Goal: Complete application form: Complete application form

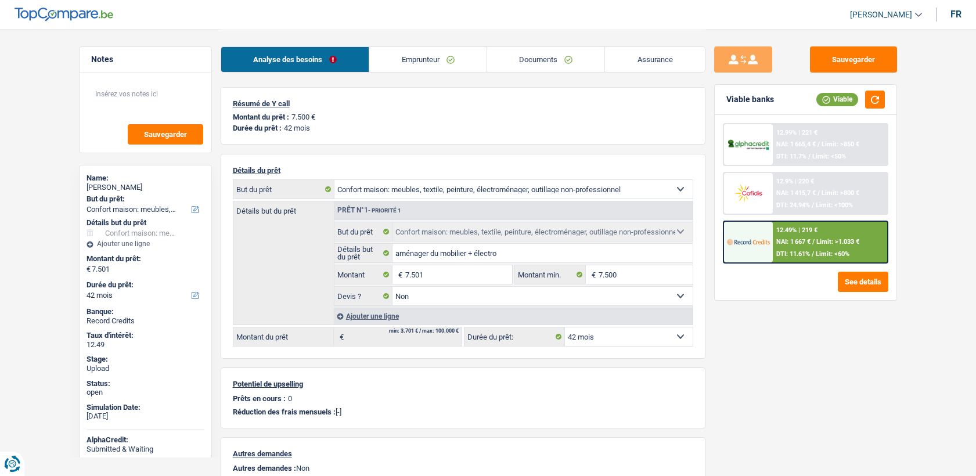
select select "household"
select select "42"
select select "household"
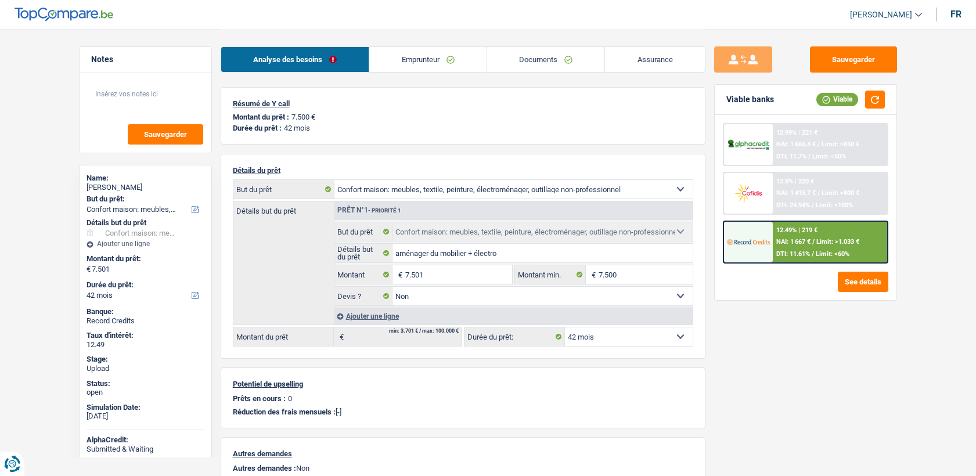
select select "false"
select select "42"
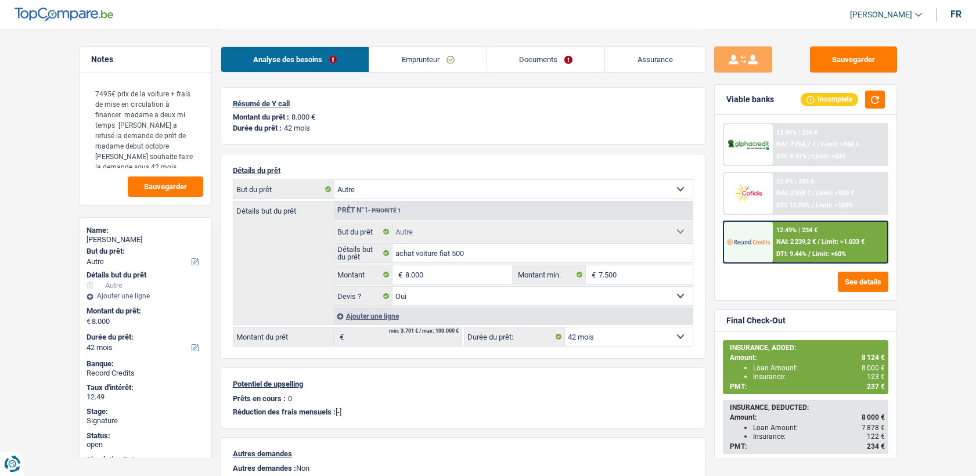
select select "other"
select select "42"
select select "other"
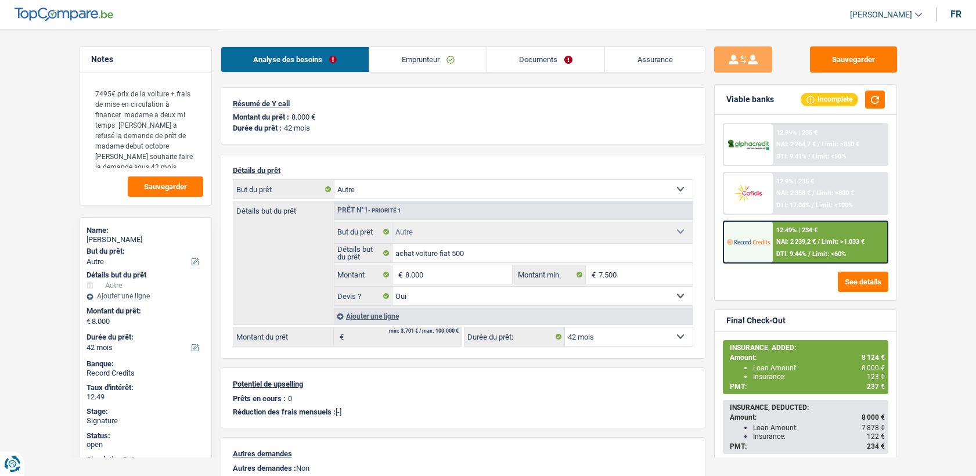
select select "yes"
select select "42"
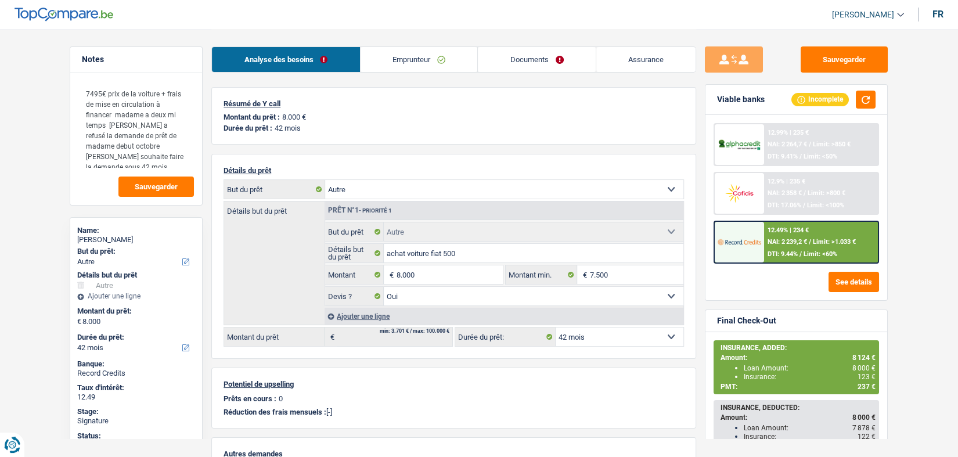
drag, startPoint x: 434, startPoint y: 57, endPoint x: 428, endPoint y: 75, distance: 18.9
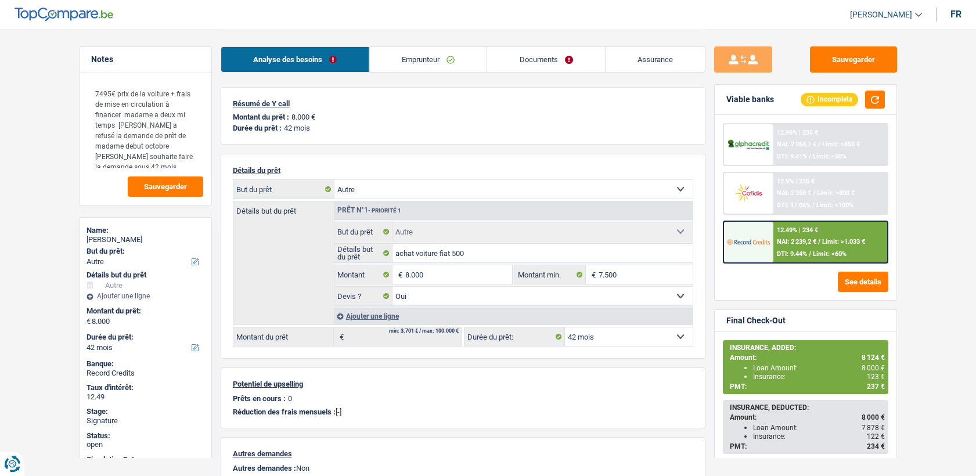
click at [421, 59] on link "Emprunteur" at bounding box center [427, 59] width 117 height 25
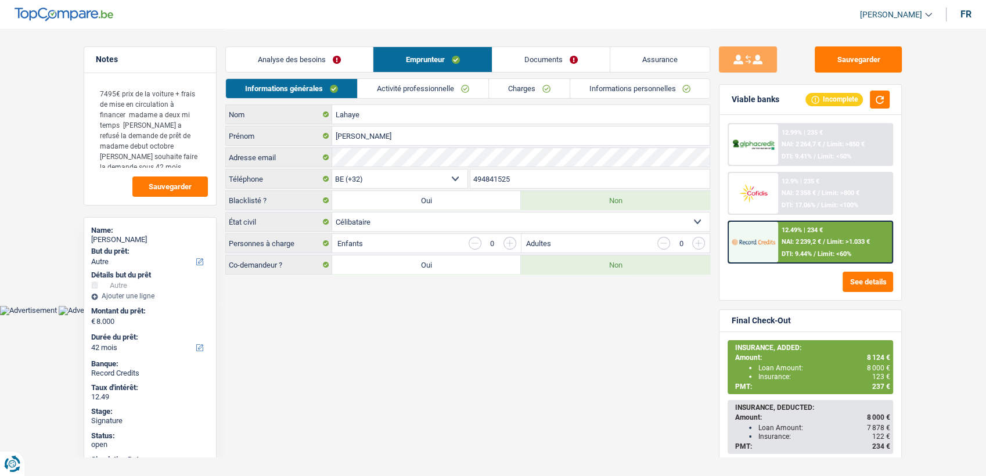
click at [414, 88] on link "Activité professionnelle" at bounding box center [423, 88] width 131 height 19
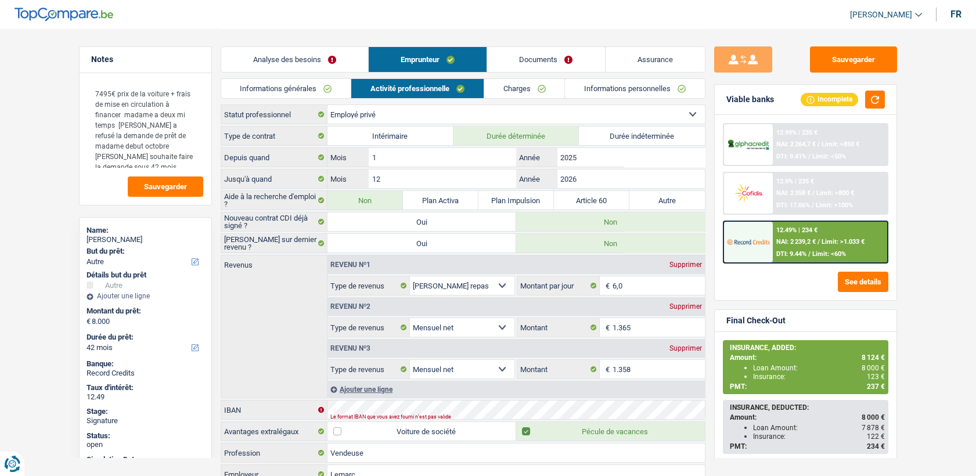
click at [530, 60] on link "Documents" at bounding box center [545, 59] width 117 height 25
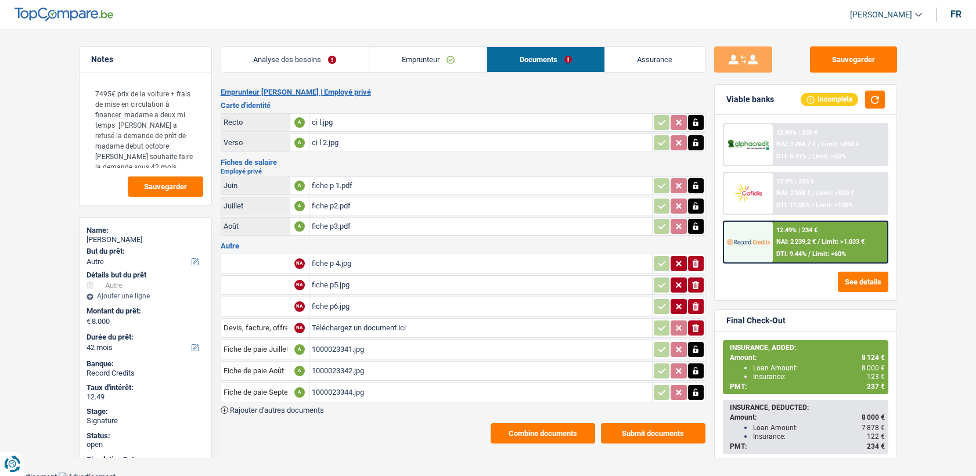
click at [330, 222] on div "fiche p3.pdf" at bounding box center [481, 226] width 338 height 17
click at [341, 223] on div "fiche p3.pdf" at bounding box center [481, 226] width 338 height 17
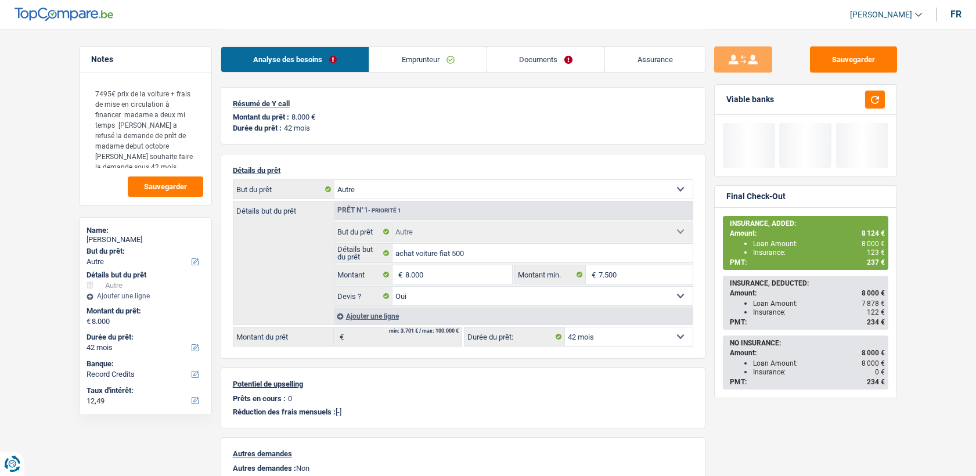
select select "other"
select select "42"
select select "other"
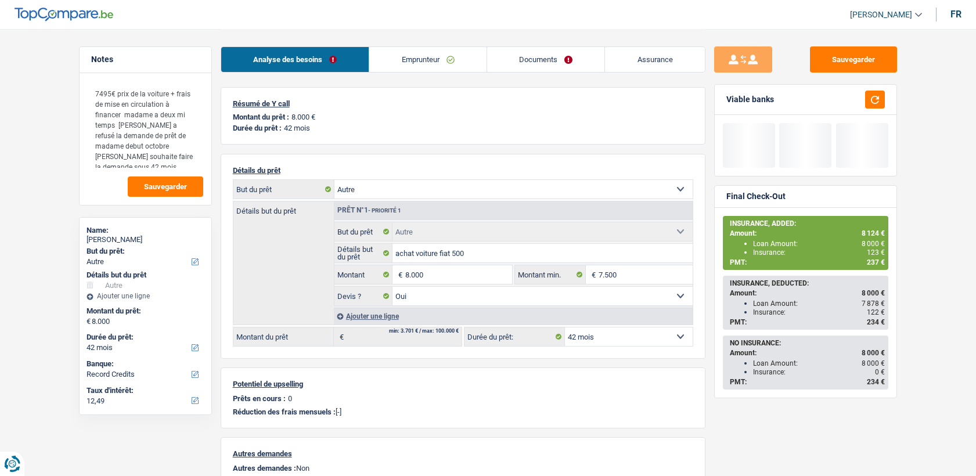
select select "yes"
select select "42"
select select "32"
select select "single"
click at [427, 57] on link "Emprunteur" at bounding box center [427, 59] width 117 height 25
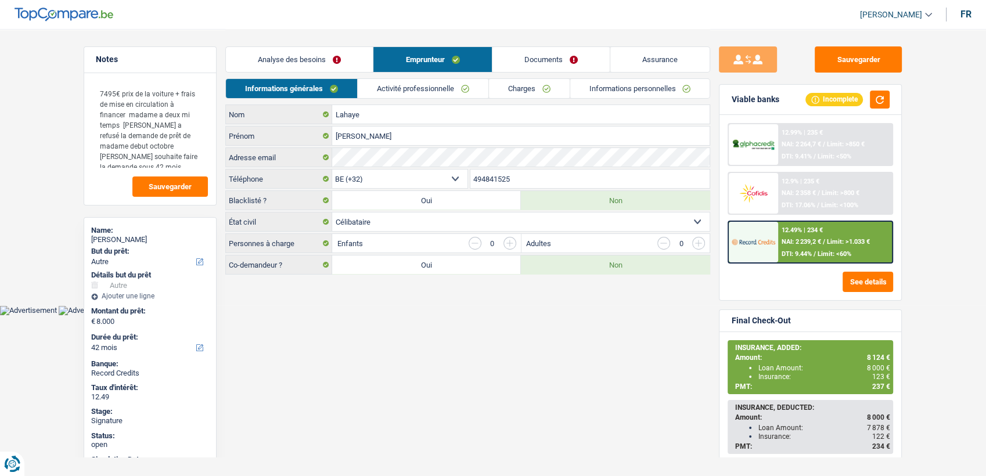
click at [536, 49] on link "Documents" at bounding box center [550, 59] width 117 height 25
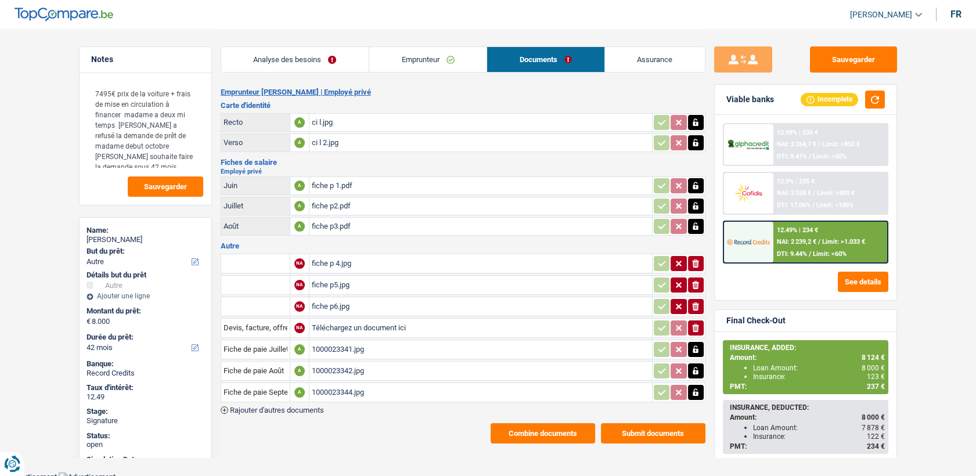
click at [536, 60] on link "Documents" at bounding box center [545, 59] width 117 height 25
click at [545, 423] on button "Combine documents" at bounding box center [543, 433] width 104 height 20
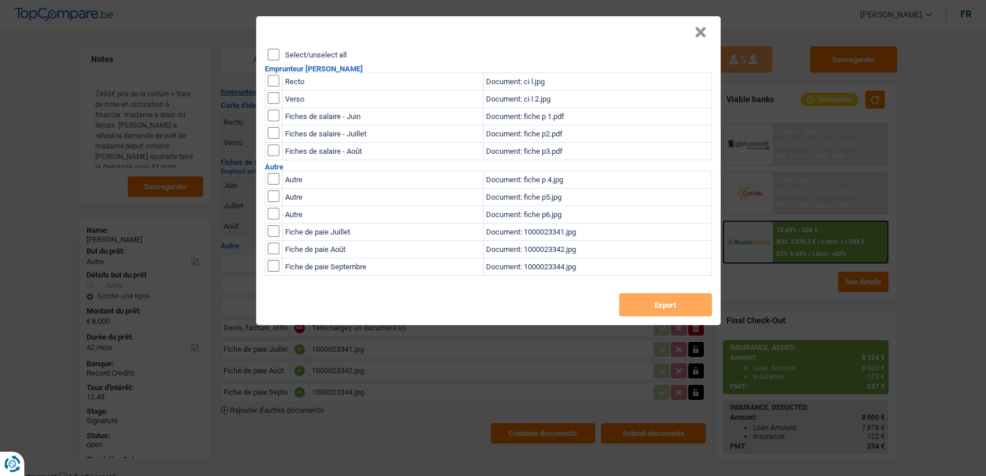
click at [272, 77] on input "checkbox" at bounding box center [274, 81] width 12 height 12
checkbox input "true"
click at [272, 95] on input "checkbox" at bounding box center [274, 98] width 12 height 12
checkbox input "true"
click at [654, 302] on button "Export" at bounding box center [665, 304] width 93 height 23
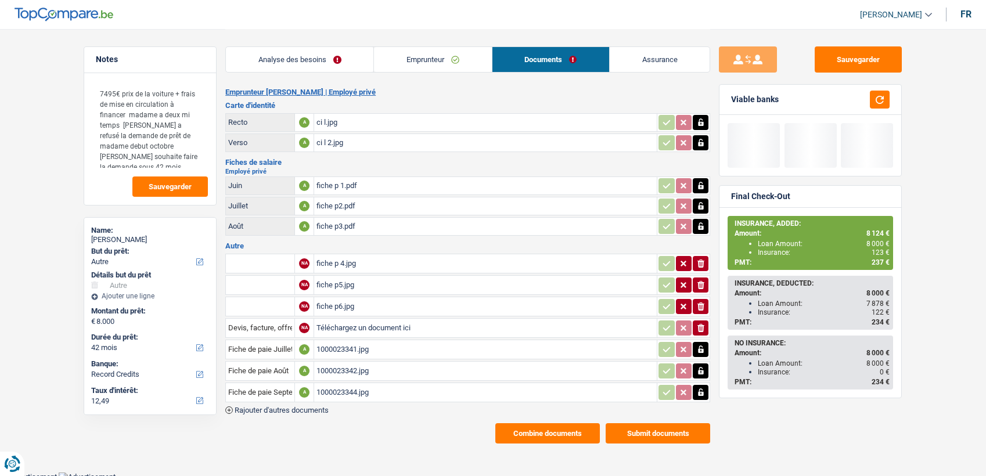
select select "other"
select select "42"
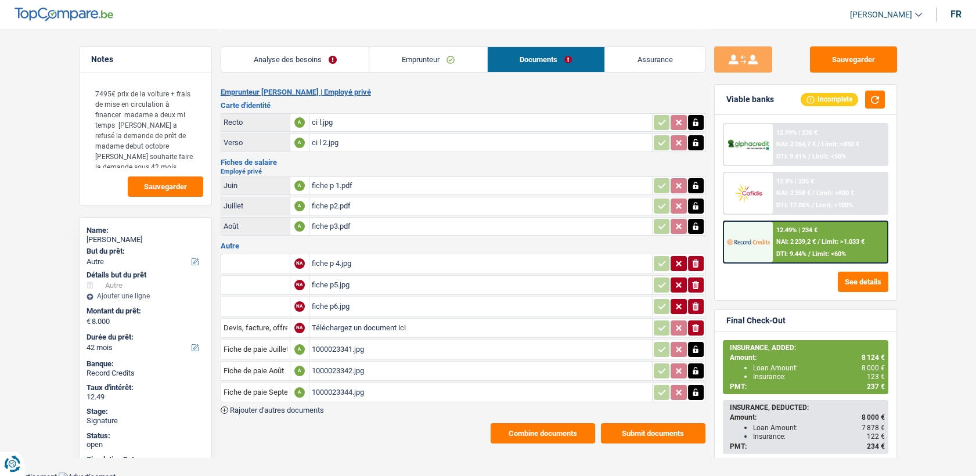
click at [356, 384] on div "1000023344.jpg" at bounding box center [481, 392] width 338 height 17
click at [341, 363] on div "1000023342.jpg" at bounding box center [481, 370] width 338 height 17
click at [337, 388] on div "1000023344.jpg" at bounding box center [481, 392] width 338 height 17
click at [319, 226] on div "fiche p3.pdf" at bounding box center [481, 226] width 338 height 17
click at [329, 304] on div "fiche p6.jpg" at bounding box center [481, 306] width 338 height 17
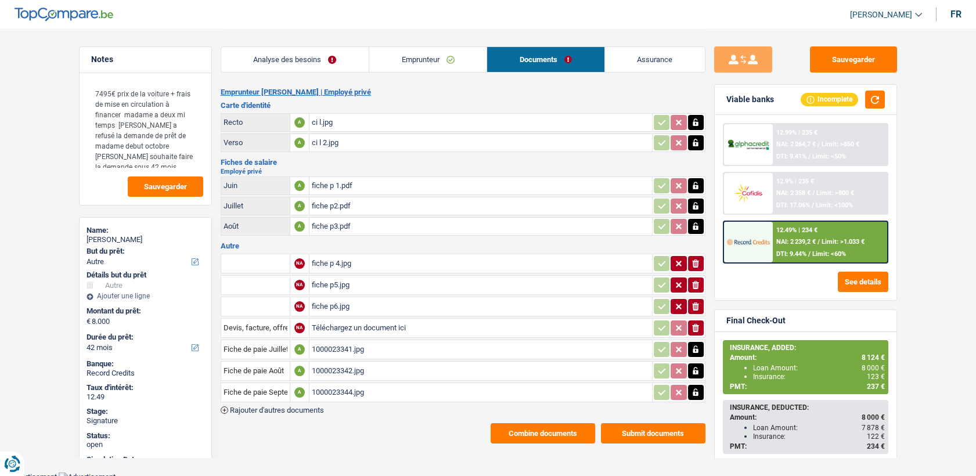
click at [367, 323] on input "Téléchargez un document ici" at bounding box center [481, 327] width 338 height 17
click at [340, 390] on div "1000023344.jpg" at bounding box center [481, 392] width 338 height 17
click at [386, 69] on link "Emprunteur" at bounding box center [427, 59] width 117 height 25
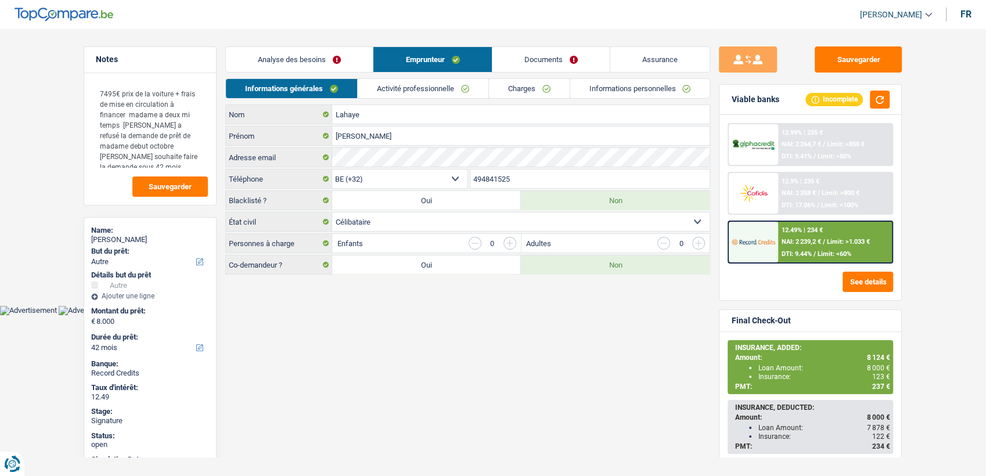
click at [411, 91] on link "Activité professionnelle" at bounding box center [423, 88] width 131 height 19
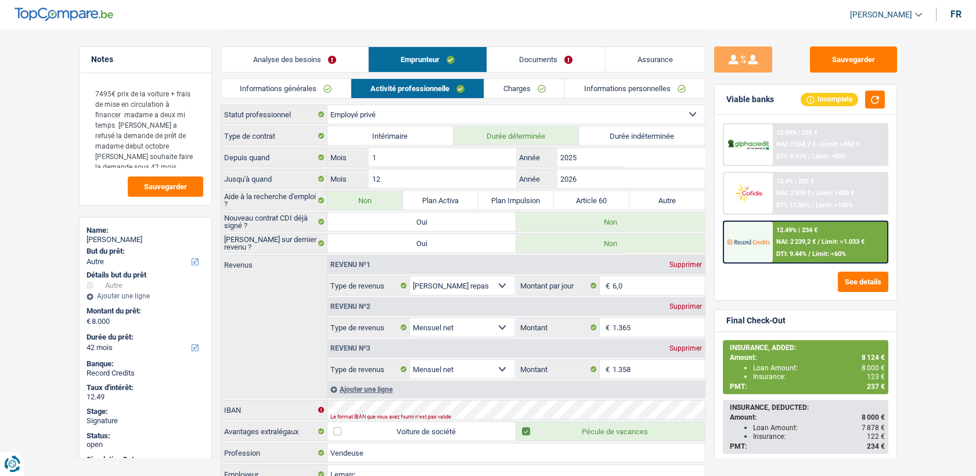
scroll to position [153, 0]
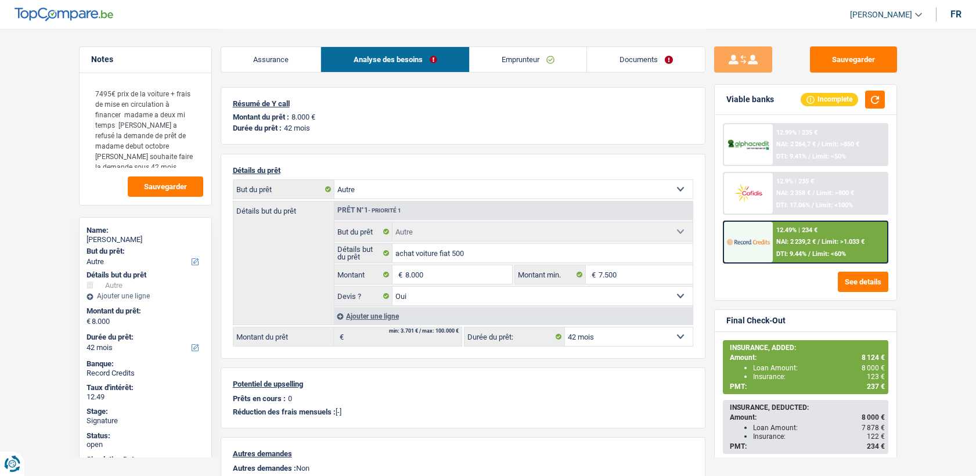
select select "other"
select select "42"
select select "other"
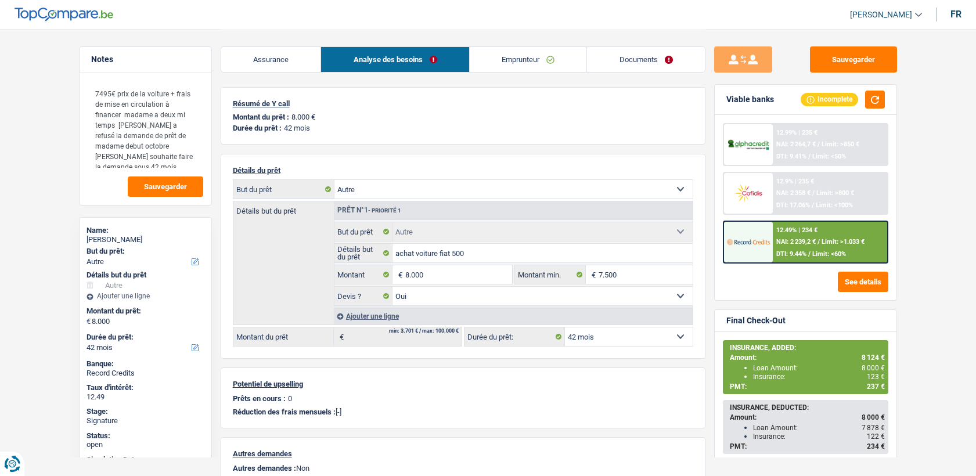
select select "yes"
select select "42"
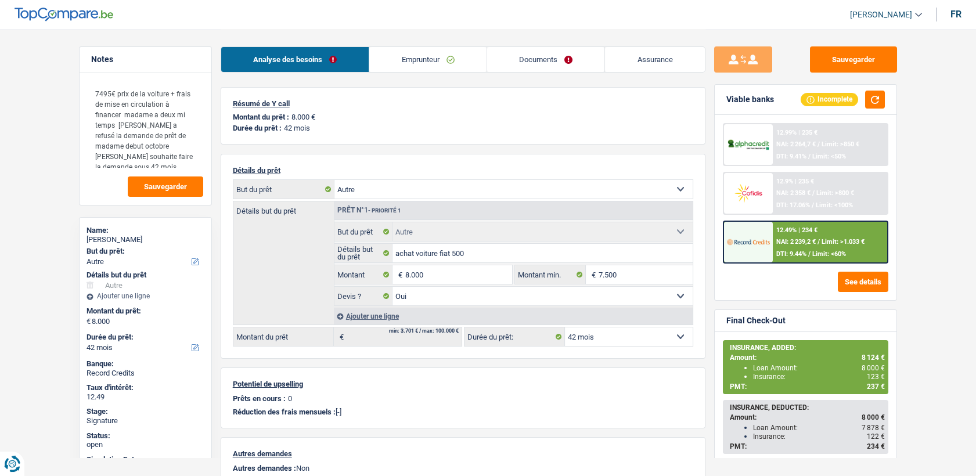
click at [525, 56] on link "Documents" at bounding box center [546, 59] width 118 height 25
select select "other"
select select "42"
select select "other"
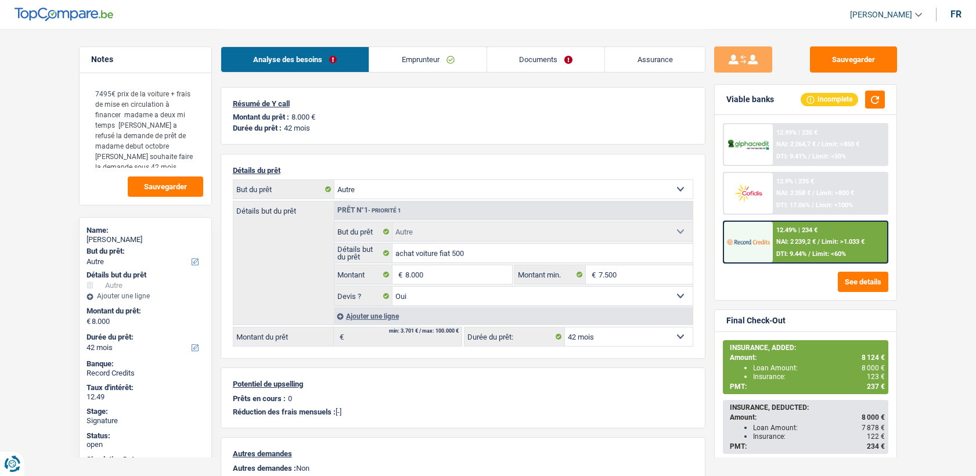
select select "other"
select select "yes"
select select "42"
click at [446, 55] on link "Emprunteur" at bounding box center [427, 59] width 117 height 25
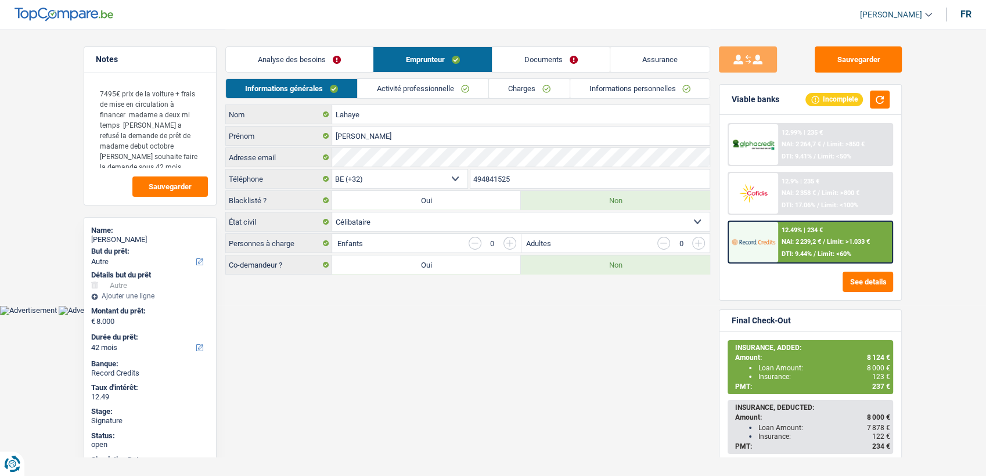
click at [616, 81] on link "Informations personnelles" at bounding box center [640, 88] width 140 height 19
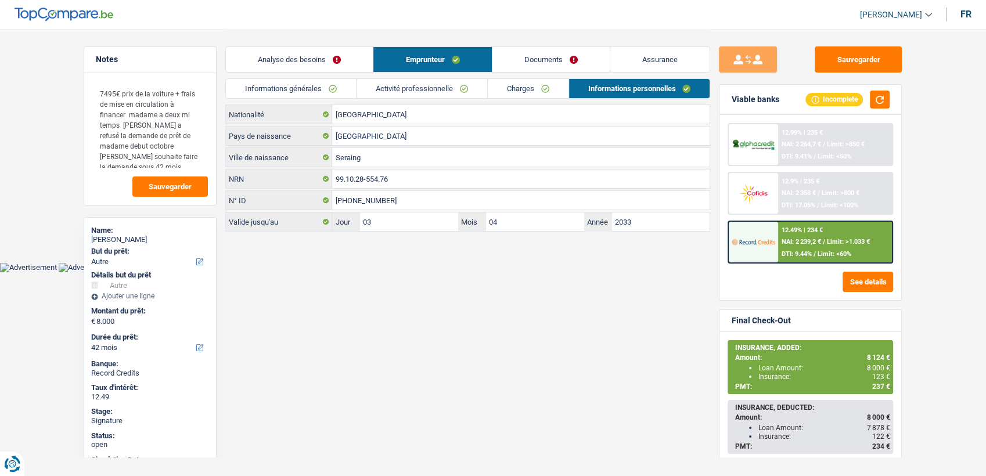
click at [543, 56] on link "Documents" at bounding box center [550, 59] width 117 height 25
